Goal: Task Accomplishment & Management: Manage account settings

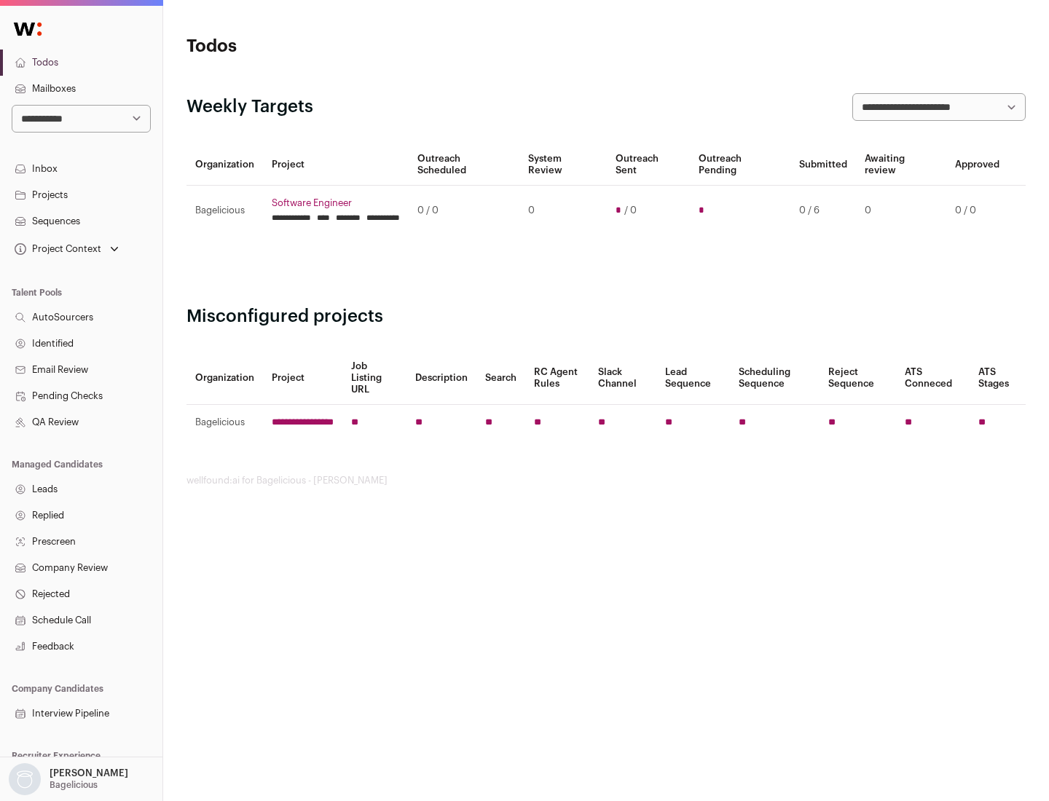
click at [81, 195] on link "Projects" at bounding box center [81, 195] width 162 height 26
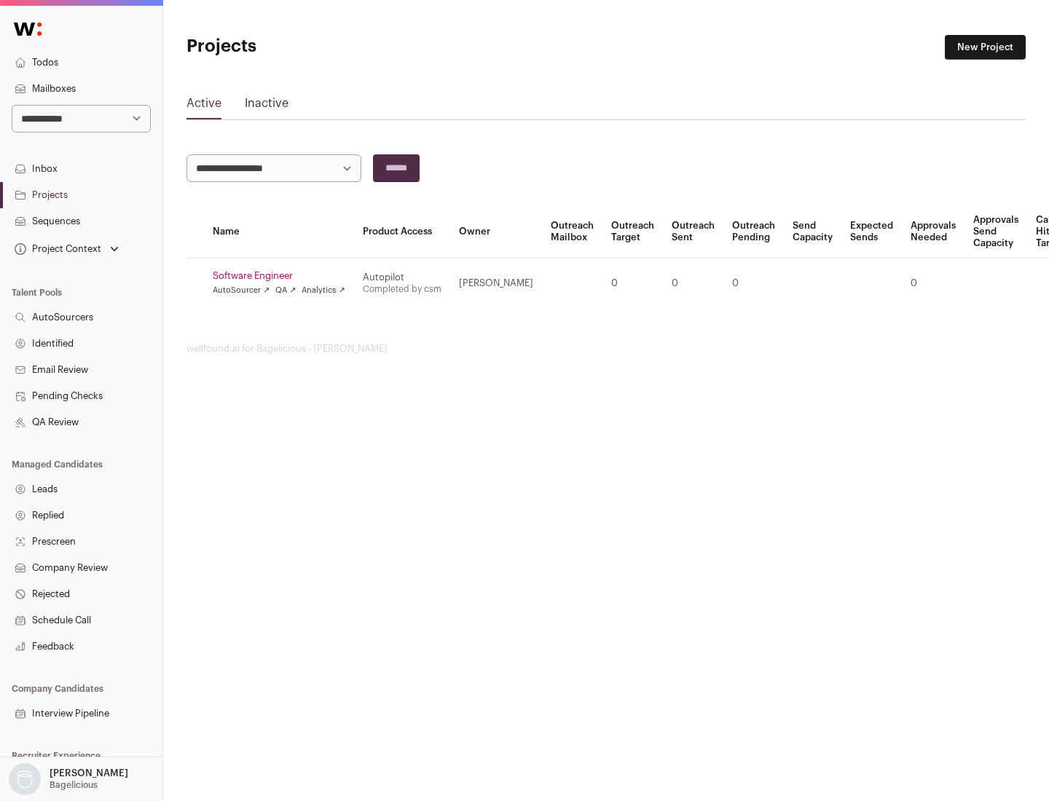
click at [283, 276] on link "Software Engineer" at bounding box center [279, 276] width 133 height 12
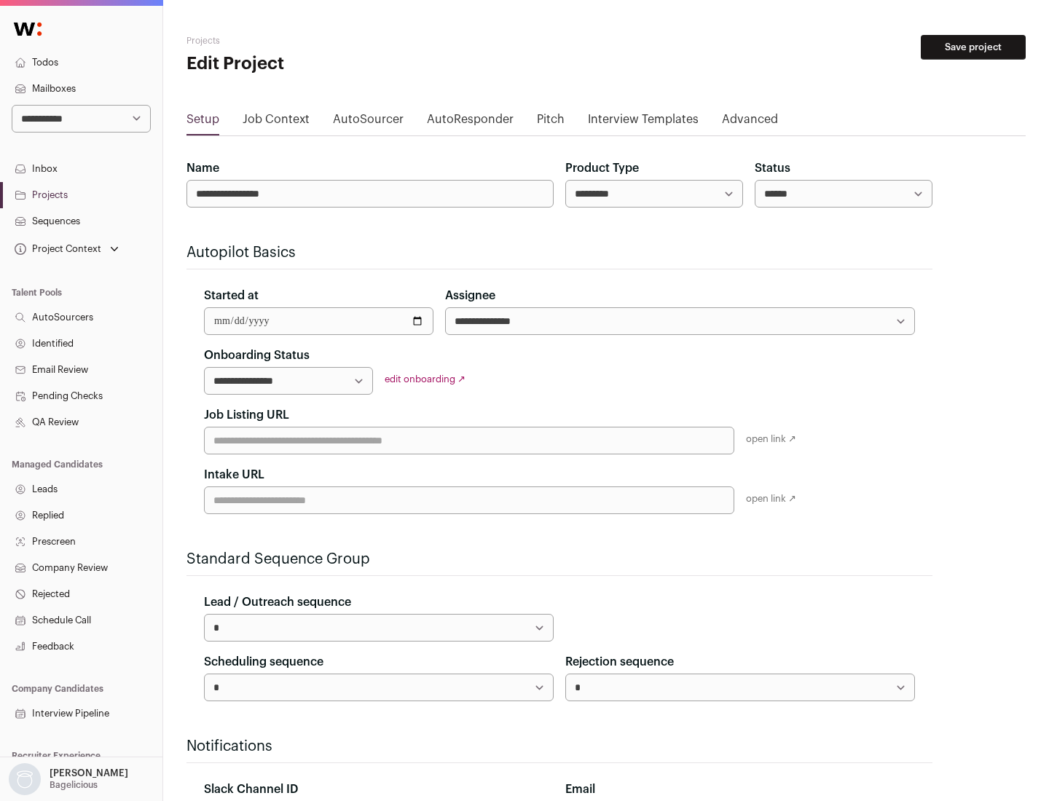
click at [973, 47] on button "Save project" at bounding box center [973, 47] width 105 height 25
